Goal: Task Accomplishment & Management: Use online tool/utility

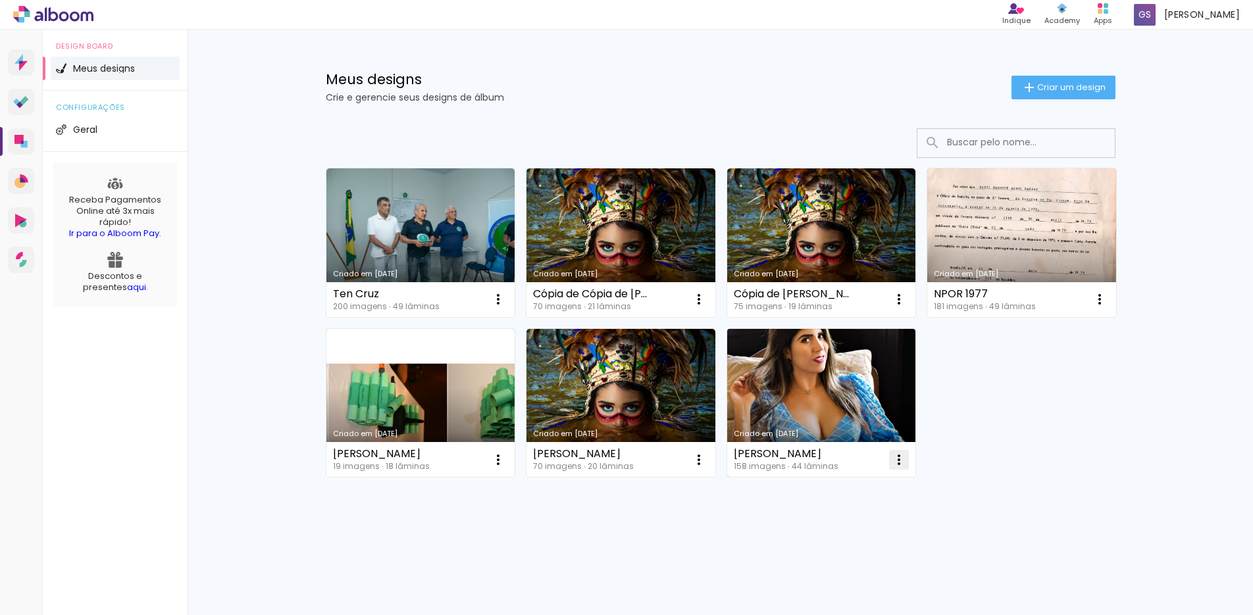
click at [898, 462] on iron-icon at bounding box center [899, 460] width 16 height 16
click at [812, 490] on span "Abrir" at bounding box center [821, 490] width 20 height 9
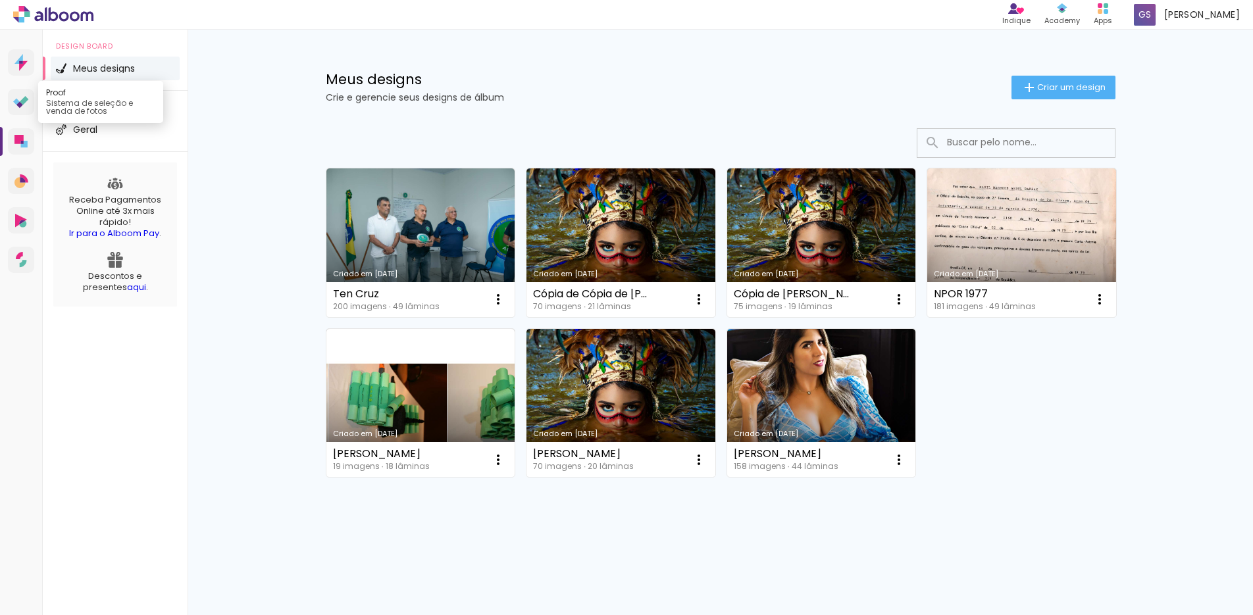
click at [12, 102] on link "Proof Sistema de seleção e venda de fotos" at bounding box center [21, 102] width 26 height 26
